Goal: Information Seeking & Learning: Understand process/instructions

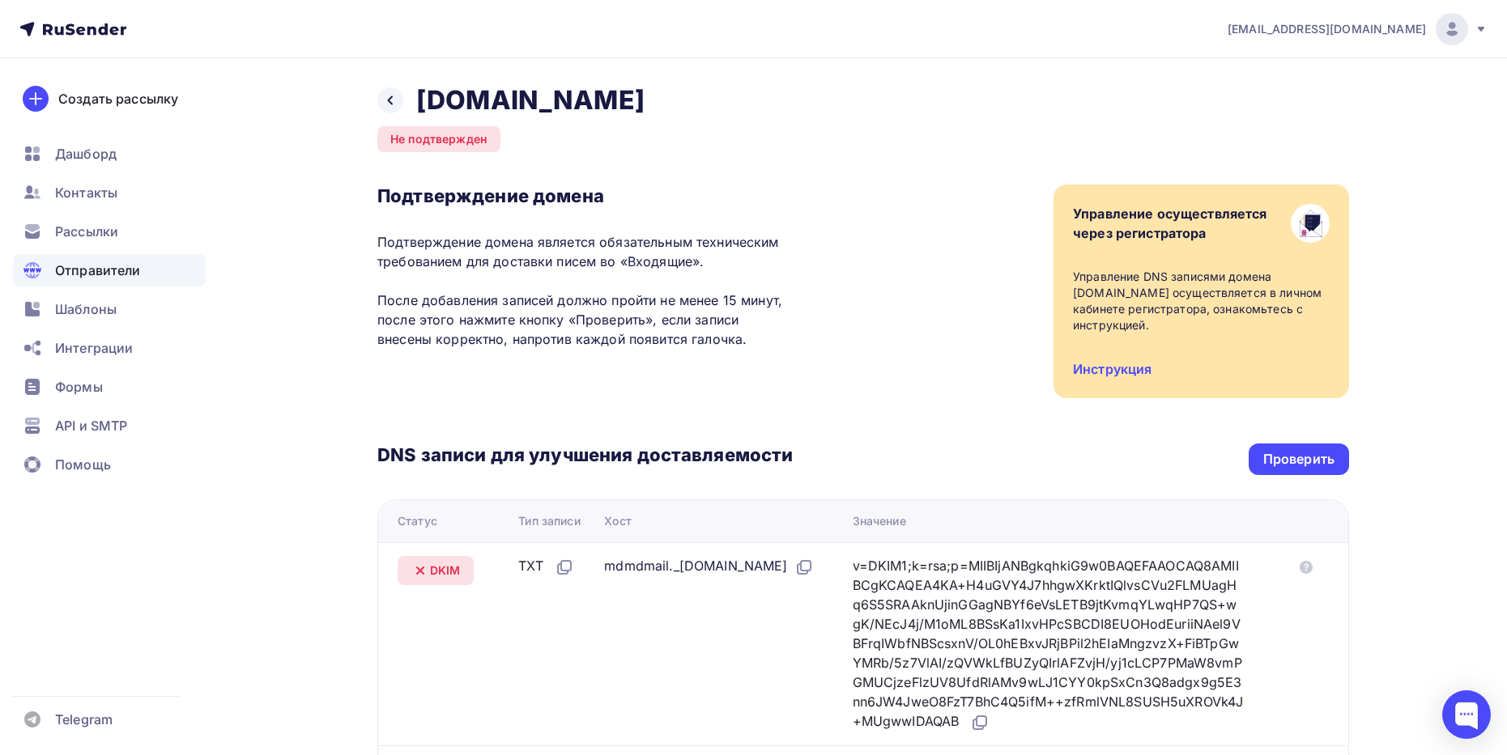
click at [1376, 557] on div "Назад marakas.online Не подтвержден Подтверждение домена Подтверждение домена я…" at bounding box center [753, 606] width 1327 height 1096
drag, startPoint x: 870, startPoint y: 155, endPoint x: 786, endPoint y: 96, distance: 102.7
click at [870, 155] on div "Назад marakas.online Не подтвержден Подтверждение домена Подтверждение домена я…" at bounding box center [863, 587] width 972 height 1006
click at [1134, 376] on link "Инструкция" at bounding box center [1112, 369] width 79 height 16
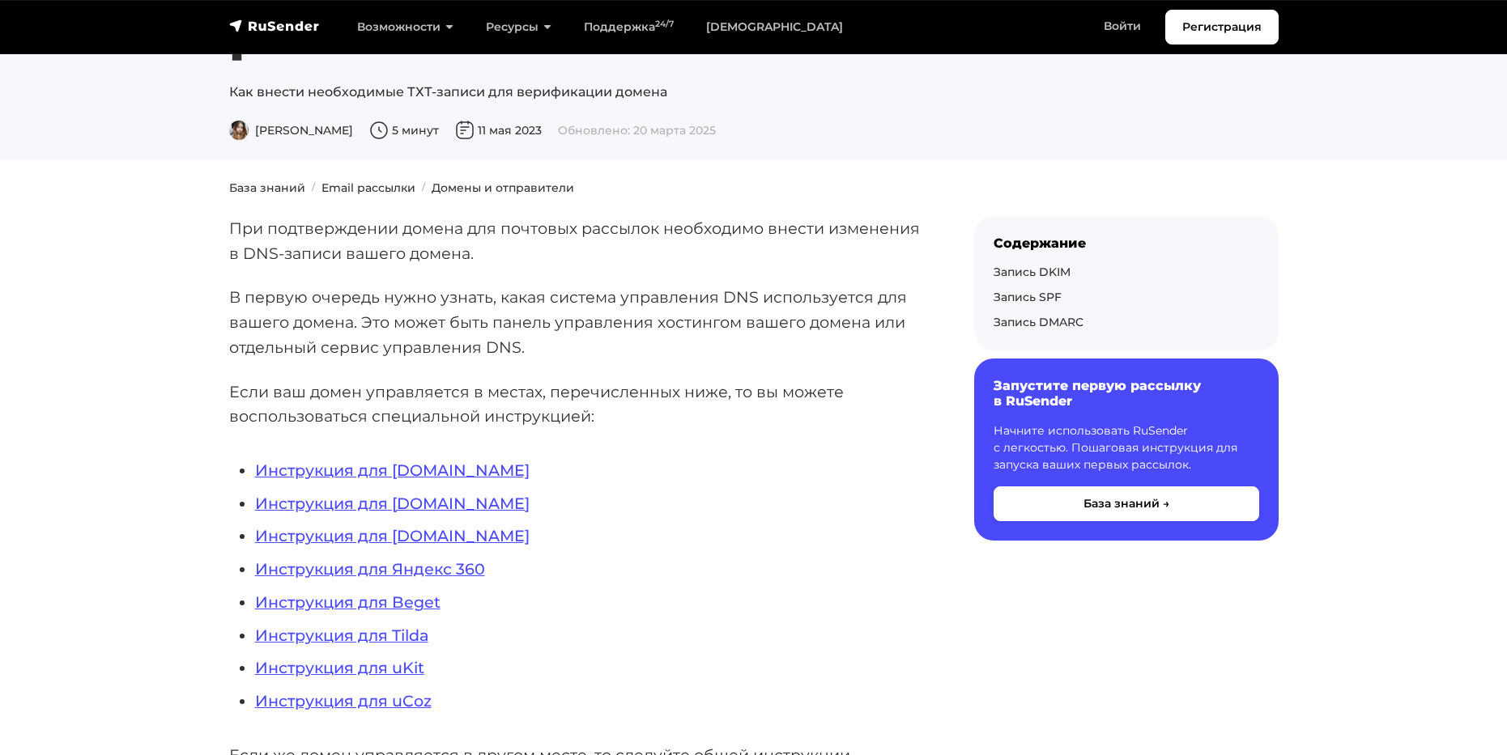
scroll to position [162, 0]
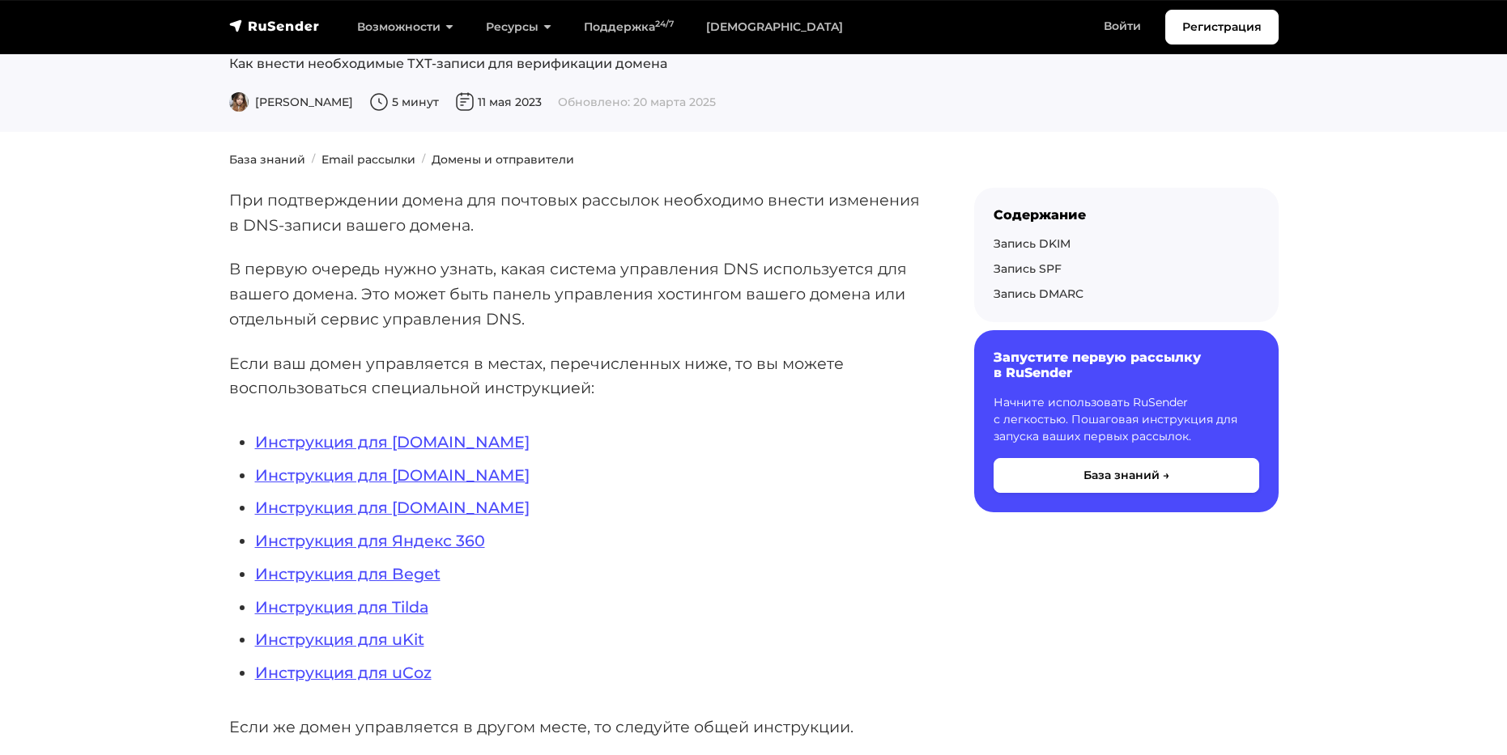
click at [490, 290] on p "В первую очередь нужно узнать, какая система управления DNS используется для ва…" at bounding box center [575, 294] width 693 height 74
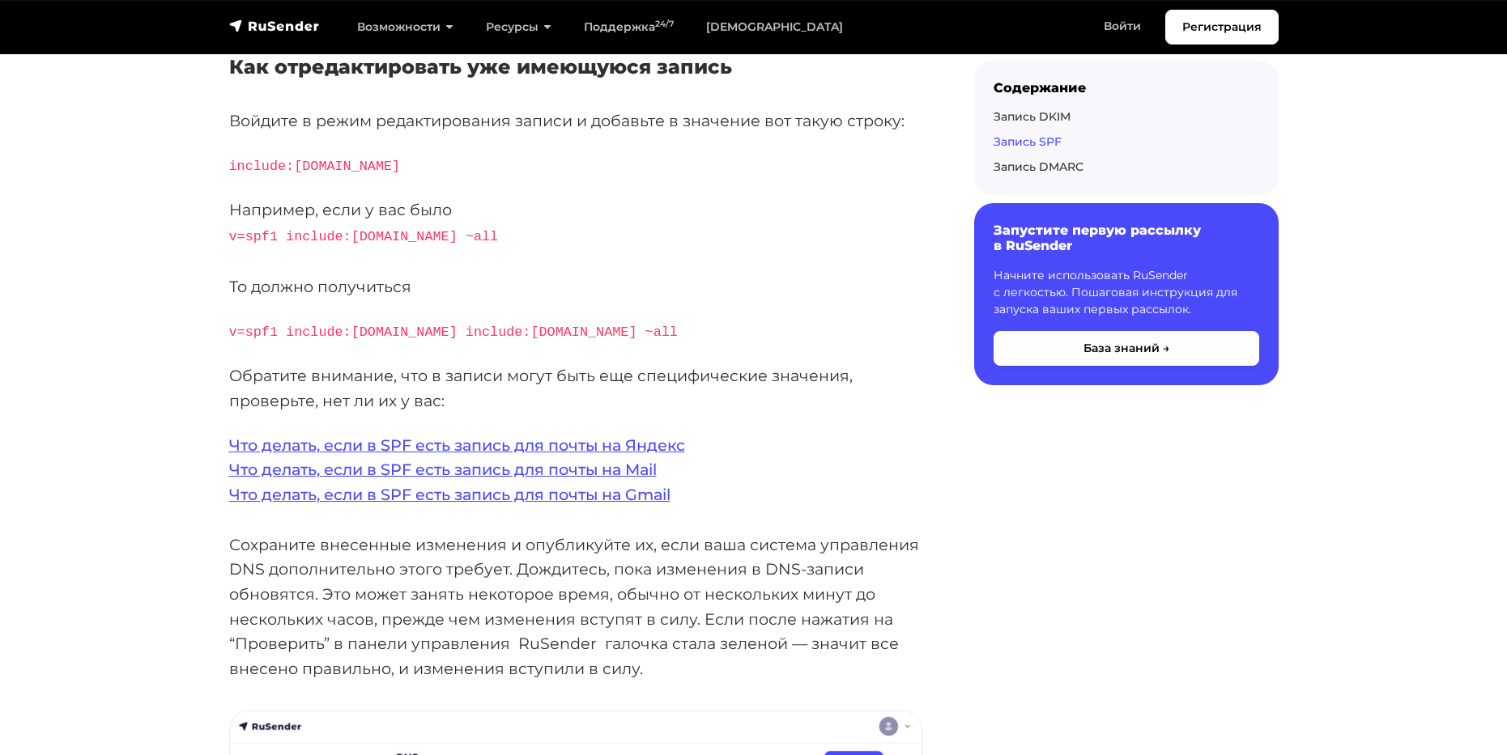
scroll to position [3401, 0]
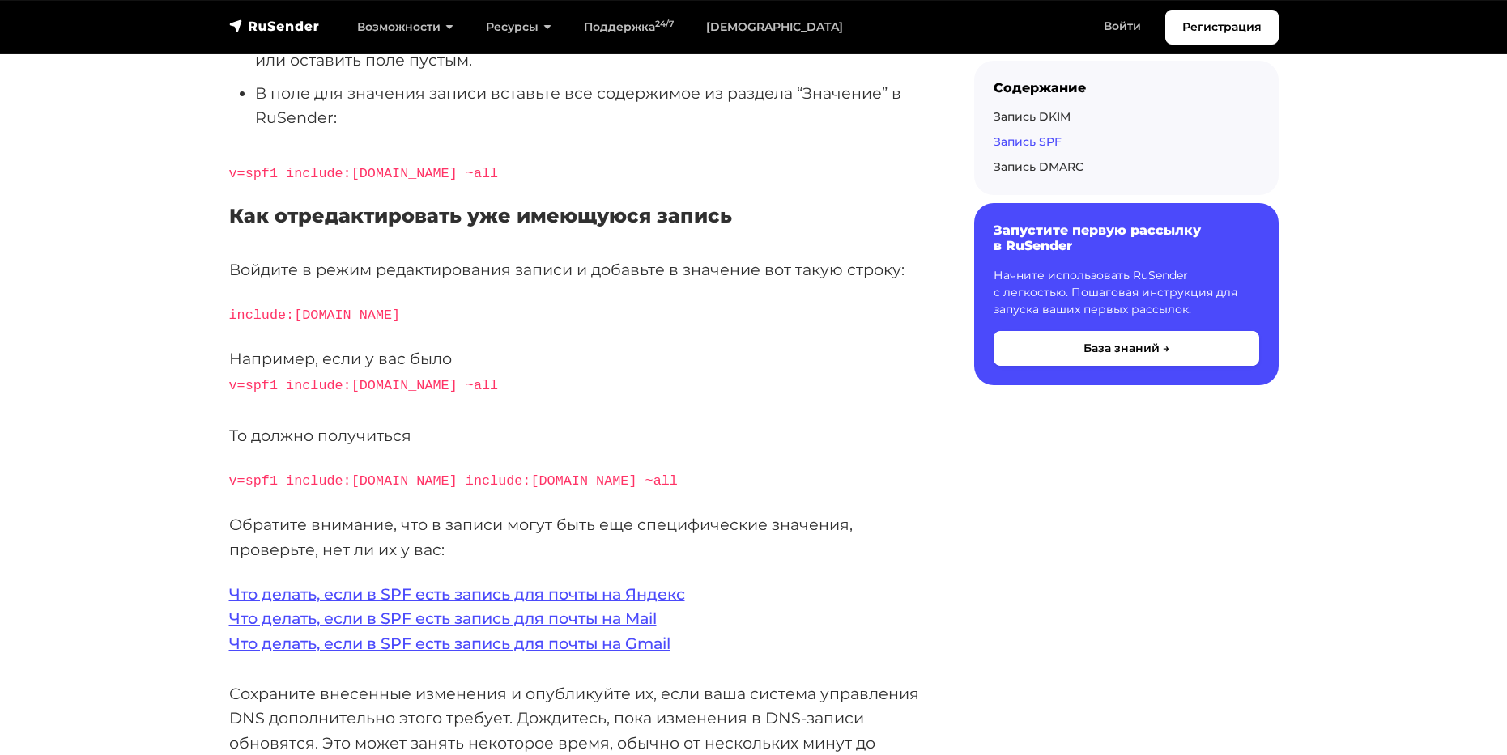
click at [1052, 109] on link "Запись DKIM" at bounding box center [1032, 116] width 77 height 15
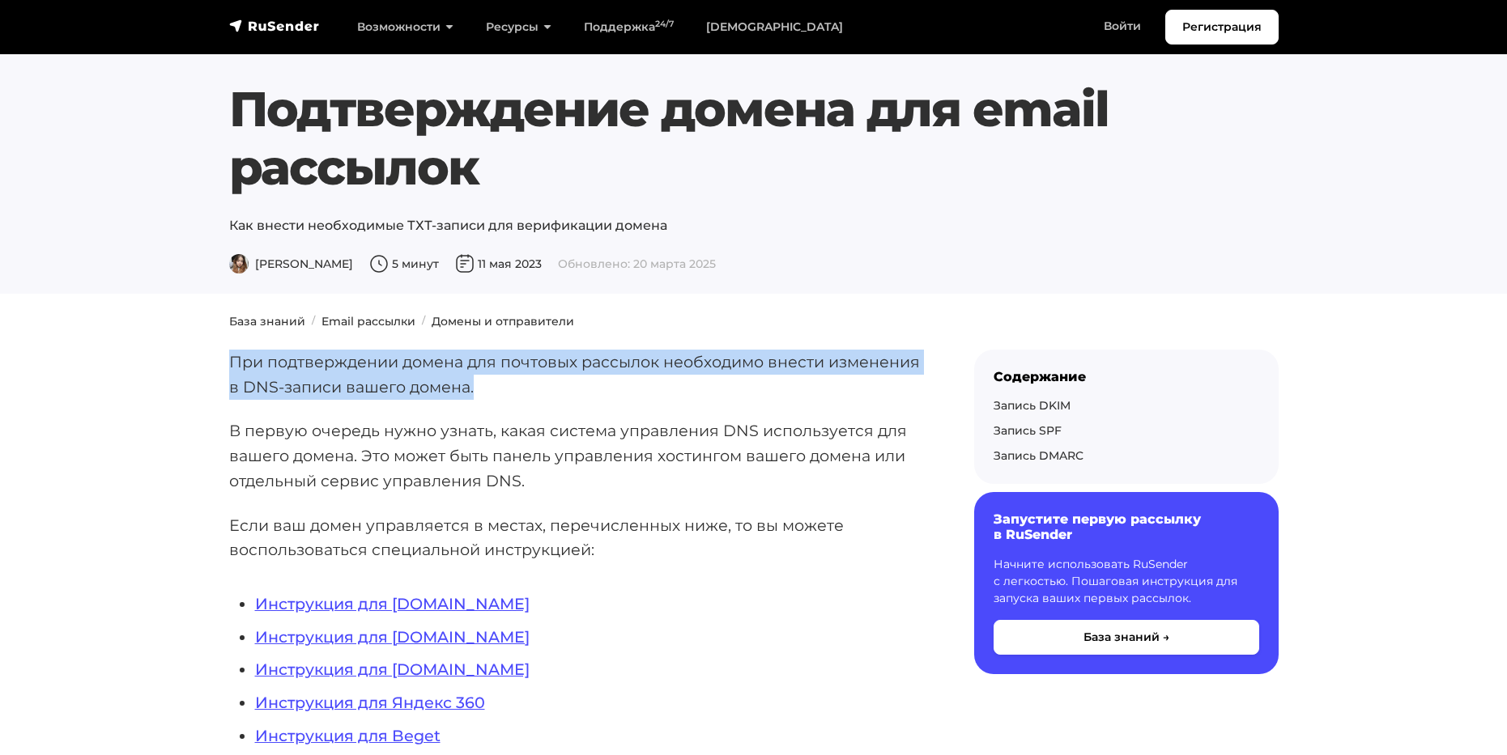
drag, startPoint x: 231, startPoint y: 360, endPoint x: 483, endPoint y: 385, distance: 253.9
click at [483, 385] on p "При подтверждении домена для почтовых рассылок необходимо внести изменения в DN…" at bounding box center [575, 374] width 693 height 49
copy p "При подтверждении домена для почтовых рассылок необходимо внести изменения в DN…"
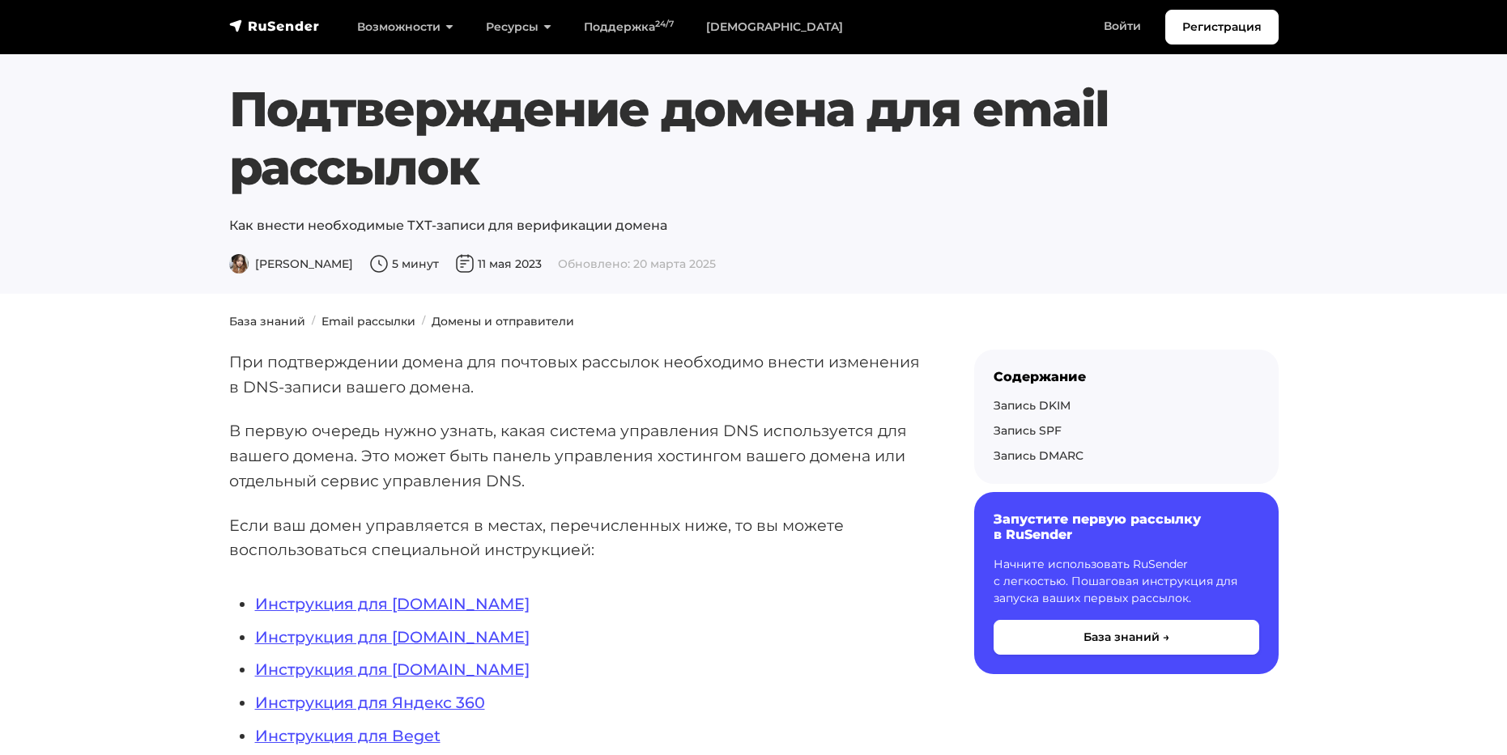
click at [1210, 149] on h1 "Подтверждение домена для email рассылок" at bounding box center [753, 138] width 1049 height 117
